Goal: Navigation & Orientation: Find specific page/section

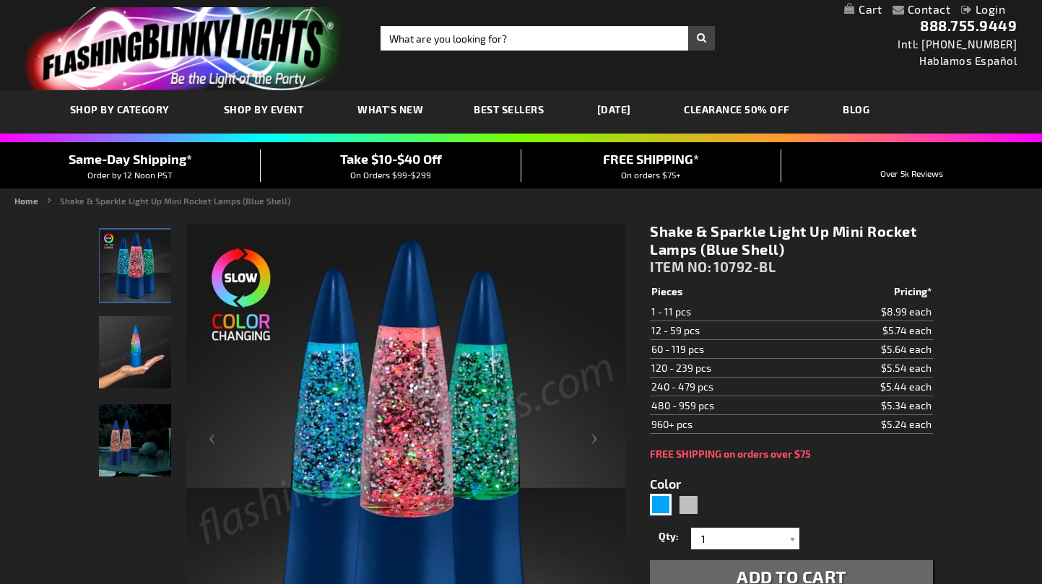
scroll to position [3, 0]
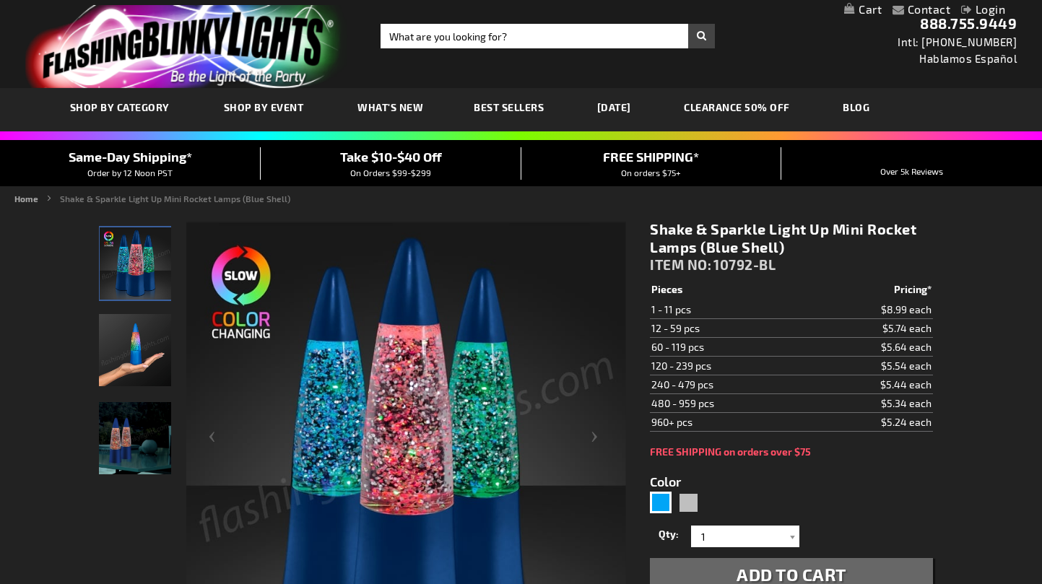
click at [122, 339] on img "Hand model displaying Silver LED Shake & Sparkle Mini Rocket Lamp" at bounding box center [135, 350] width 72 height 72
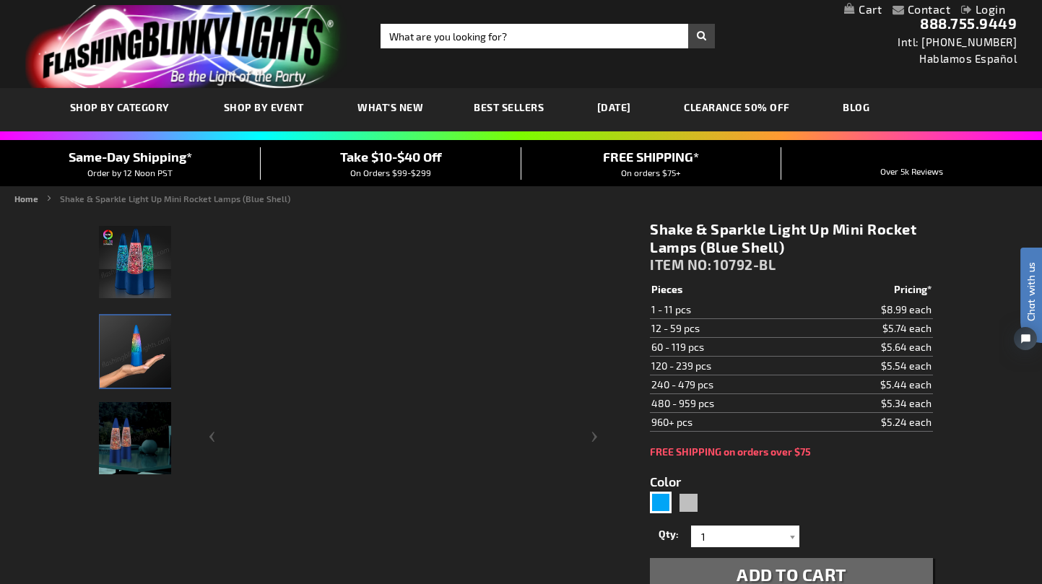
scroll to position [0, 0]
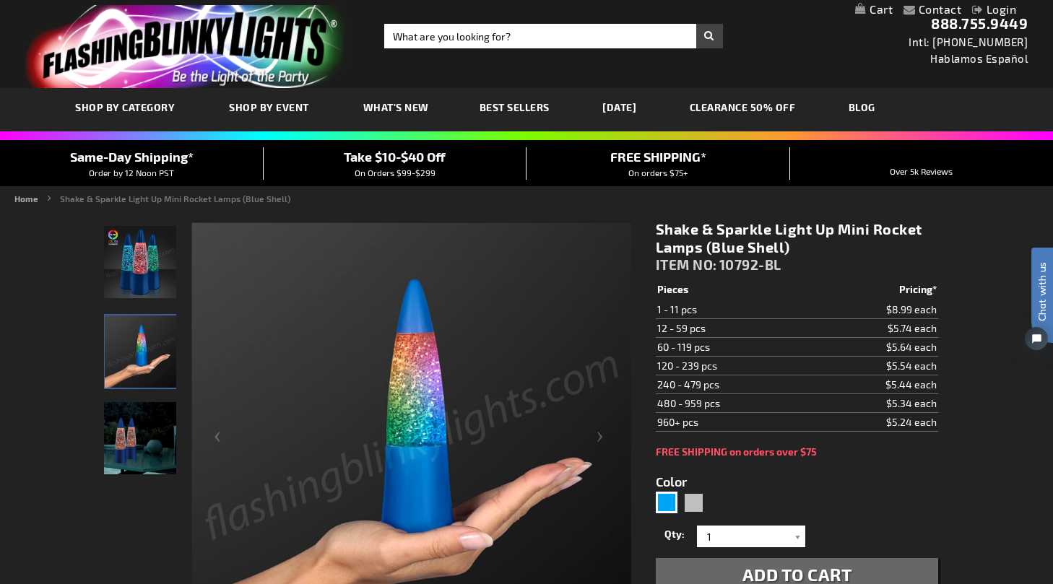
click at [140, 449] on div "Close dialog Get 10% Off Subscribe and save [DATE] Unlock Offer Submit" at bounding box center [526, 292] width 1053 height 584
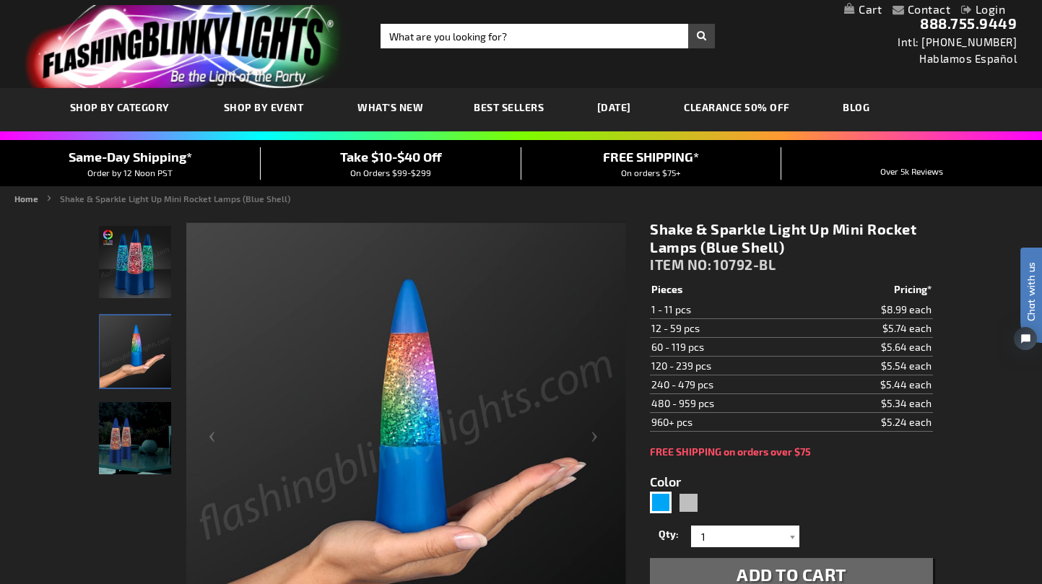
click at [140, 267] on img "Silver LED Shake & Sparkle Mini Rocket Lamp" at bounding box center [135, 262] width 72 height 72
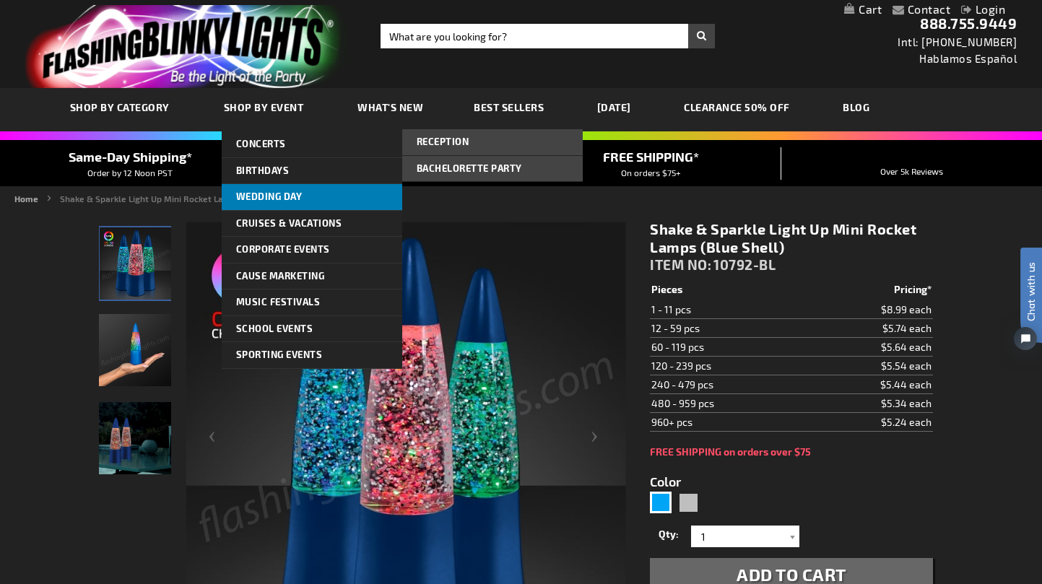
click at [279, 193] on span "Wedding Day" at bounding box center [269, 197] width 66 height 12
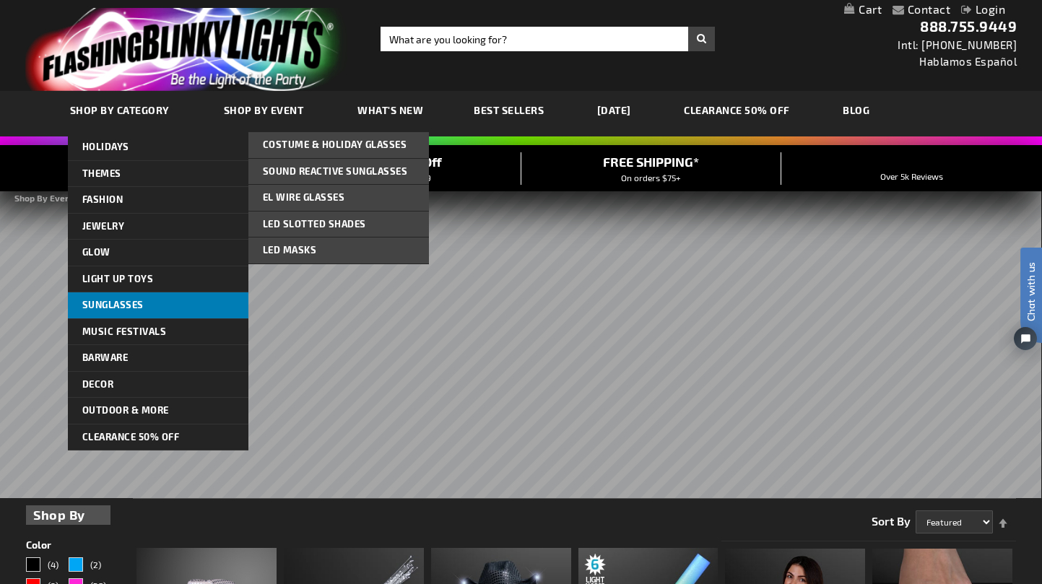
click at [147, 308] on link "Sunglasses" at bounding box center [158, 305] width 181 height 26
